Goal: Transaction & Acquisition: Download file/media

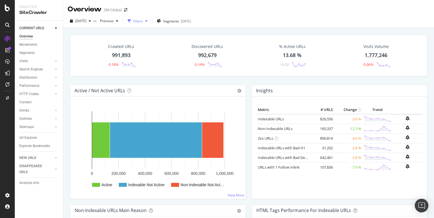
click at [146, 18] on div "Filters" at bounding box center [137, 21] width 24 height 9
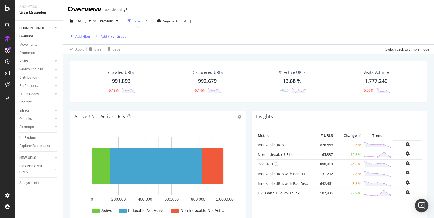
click at [85, 34] on div "Add Filter" at bounding box center [82, 36] width 15 height 5
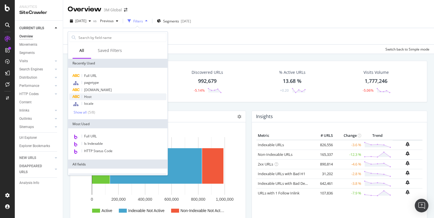
click at [91, 99] on div "Host" at bounding box center [117, 96] width 97 height 7
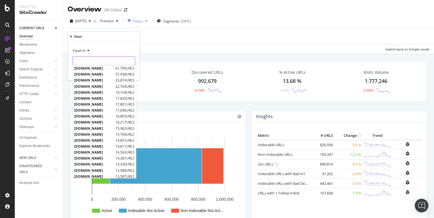
click at [95, 59] on input "text" at bounding box center [104, 60] width 62 height 9
click at [92, 70] on span "[DOMAIN_NAME]" at bounding box center [94, 68] width 40 height 5
type input "[DOMAIN_NAME]"
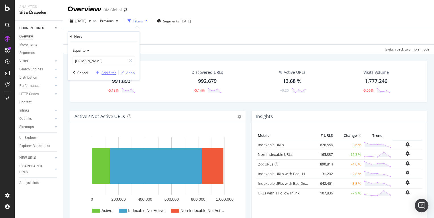
click at [106, 74] on div "Add filter" at bounding box center [108, 72] width 14 height 5
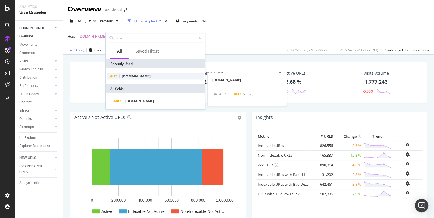
type input "Bus"
click at [130, 78] on span "[DOMAIN_NAME]" at bounding box center [136, 76] width 29 height 5
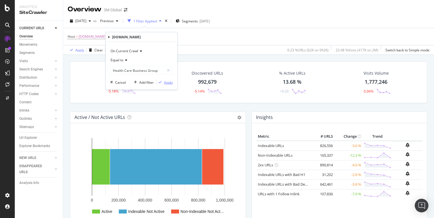
click at [164, 81] on div "Apply" at bounding box center [168, 82] width 9 height 5
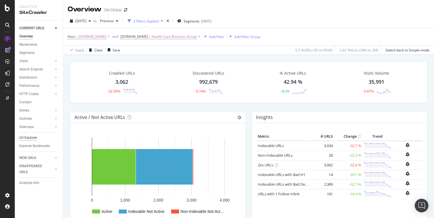
click at [35, 136] on div "Url Explorer" at bounding box center [28, 138] width 18 height 6
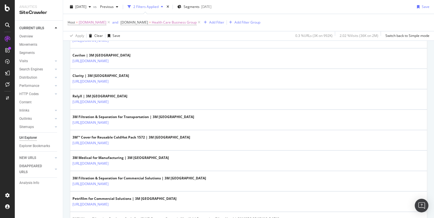
scroll to position [716, 0]
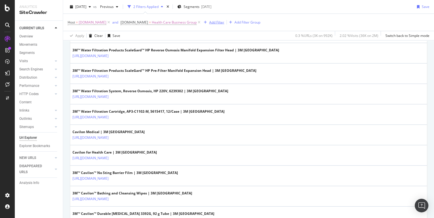
click at [209, 24] on div "Add Filter" at bounding box center [216, 22] width 15 height 5
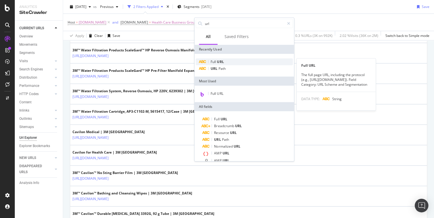
type input "url"
click at [220, 65] on div "Full URL" at bounding box center [244, 62] width 97 height 7
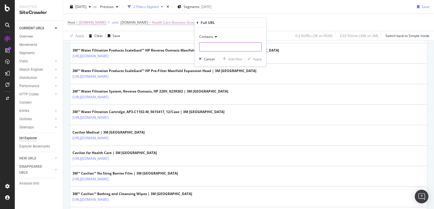
click at [215, 48] on input "text" at bounding box center [230, 46] width 62 height 9
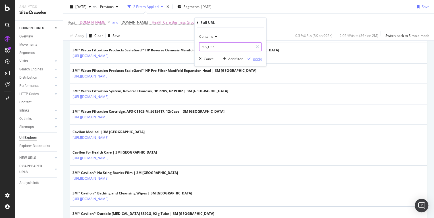
type input "/en_US/"
click at [255, 60] on div "Apply" at bounding box center [257, 58] width 9 height 5
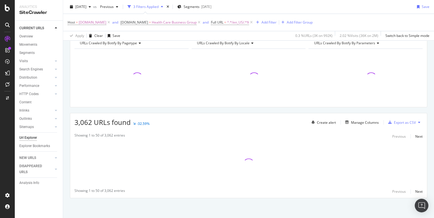
scroll to position [28, 0]
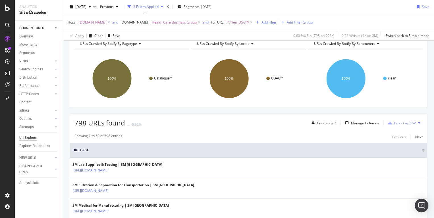
click at [261, 24] on div "Add Filter" at bounding box center [268, 22] width 15 height 5
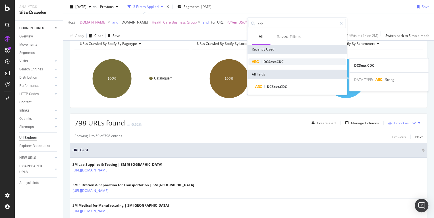
type input "cdc"
click at [273, 62] on span "DCSext.CDC" at bounding box center [273, 61] width 20 height 5
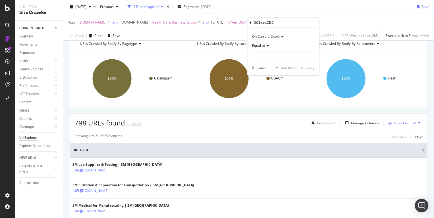
click at [273, 62] on div "On Current Crawl Equal to Cancel Add filter Apply" at bounding box center [283, 52] width 72 height 48
click at [271, 54] on input "text" at bounding box center [283, 55] width 62 height 9
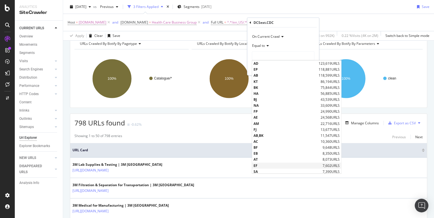
click at [262, 165] on span "EF" at bounding box center [287, 165] width 68 height 5
type input "EF"
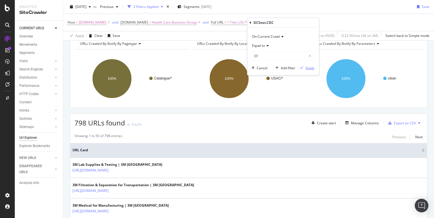
click at [310, 70] on div "Apply" at bounding box center [309, 67] width 9 height 5
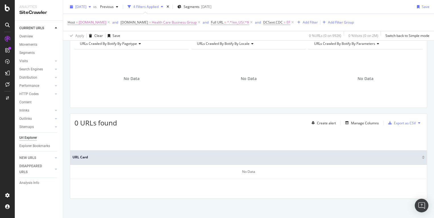
click at [86, 8] on span "[DATE]" at bounding box center [80, 6] width 11 height 5
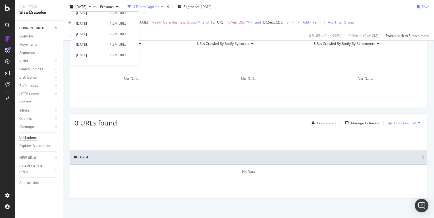
scroll to position [323, 0]
click at [94, 27] on div "[DATE]" at bounding box center [91, 29] width 30 height 5
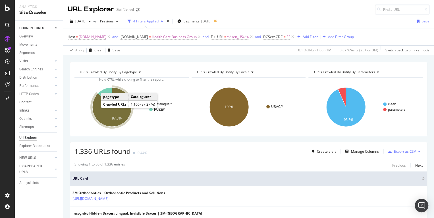
click at [103, 116] on icon "A chart." at bounding box center [111, 107] width 39 height 39
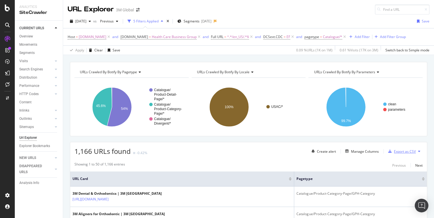
click at [398, 151] on div "Export as CSV" at bounding box center [405, 151] width 22 height 5
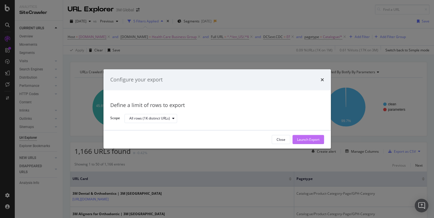
click at [310, 141] on div "Launch Export" at bounding box center [308, 139] width 22 height 5
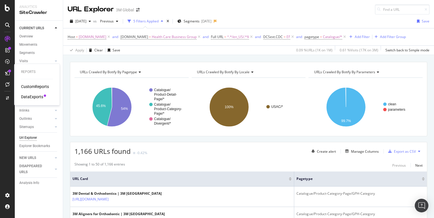
click at [28, 97] on div "DataExports" at bounding box center [32, 97] width 22 height 6
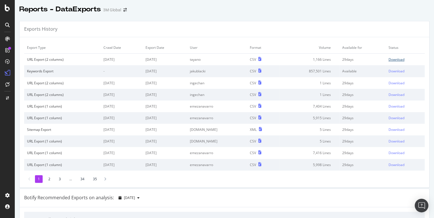
click at [404, 59] on div "Download" at bounding box center [396, 59] width 16 height 5
